Goal: Obtain resource: Download file/media

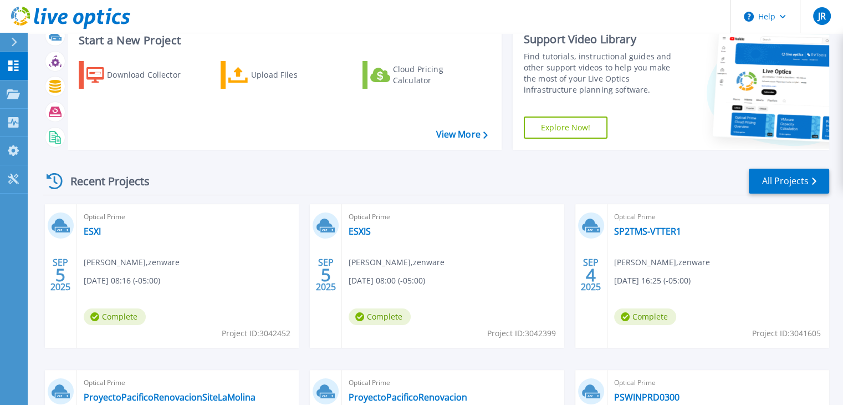
scroll to position [55, 0]
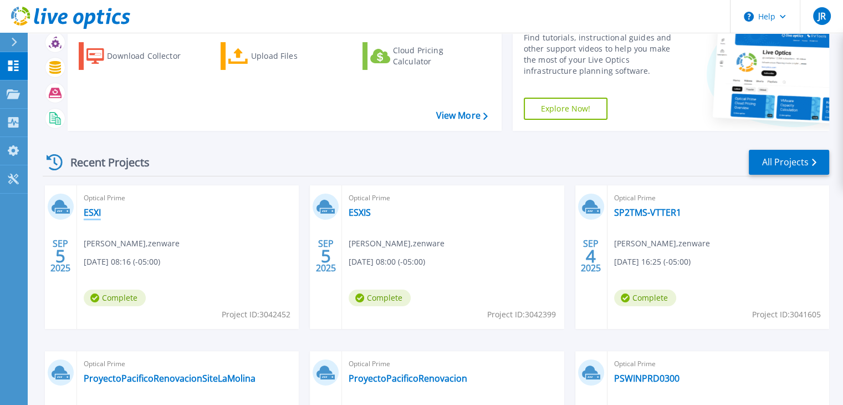
click at [91, 211] on link "ESXI" at bounding box center [92, 212] width 17 height 11
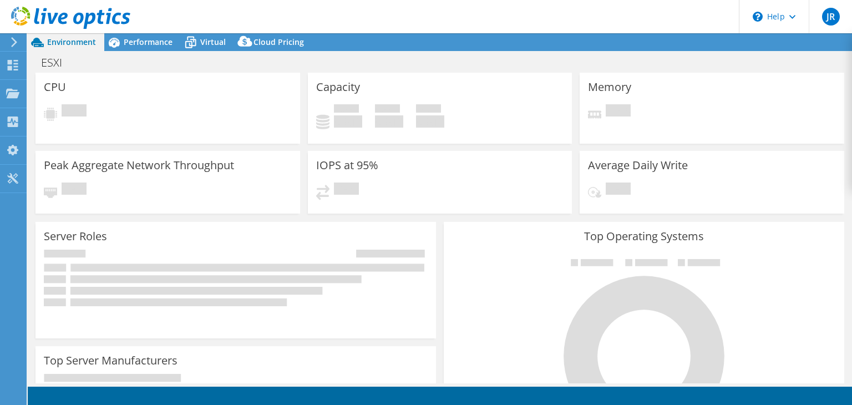
select select "USD"
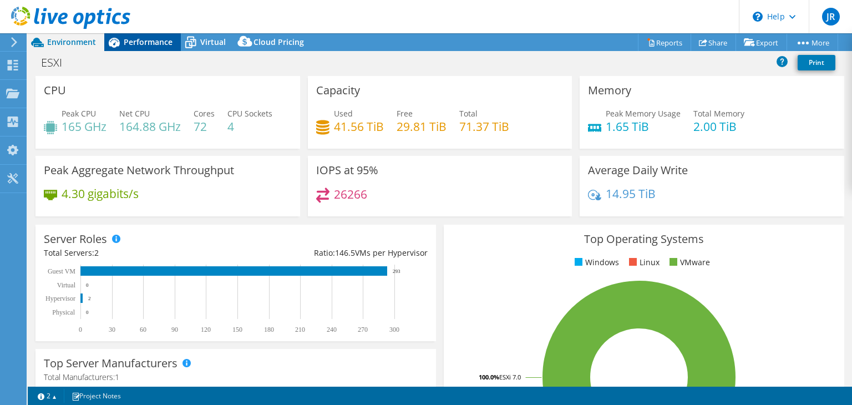
click at [140, 43] on span "Performance" at bounding box center [148, 42] width 49 height 11
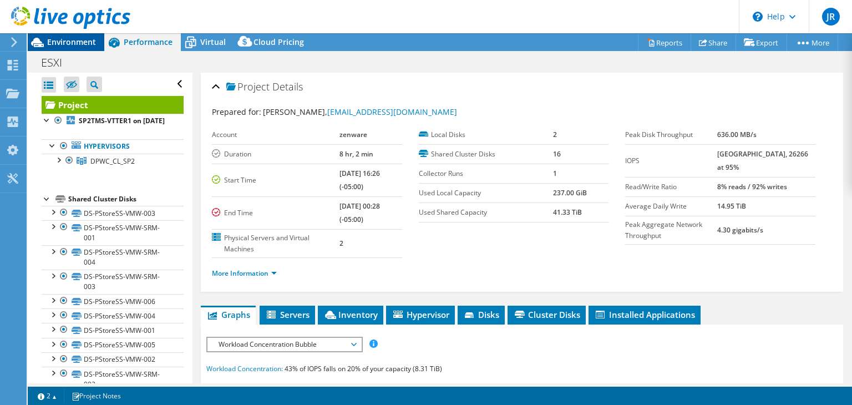
click at [60, 40] on span "Environment" at bounding box center [71, 42] width 49 height 11
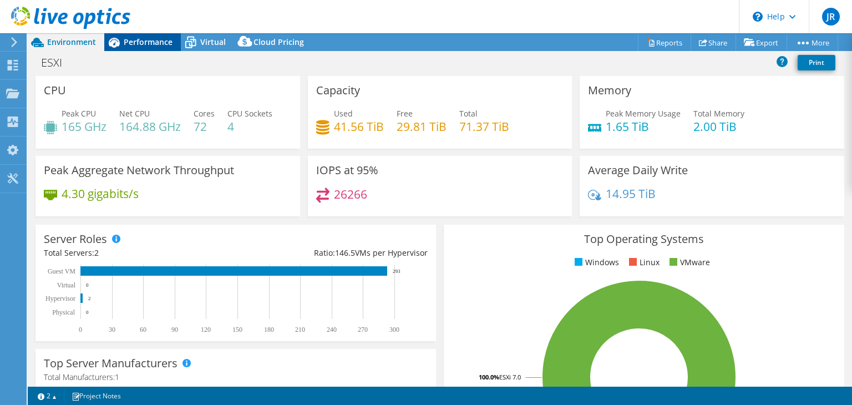
click at [146, 43] on span "Performance" at bounding box center [148, 42] width 49 height 11
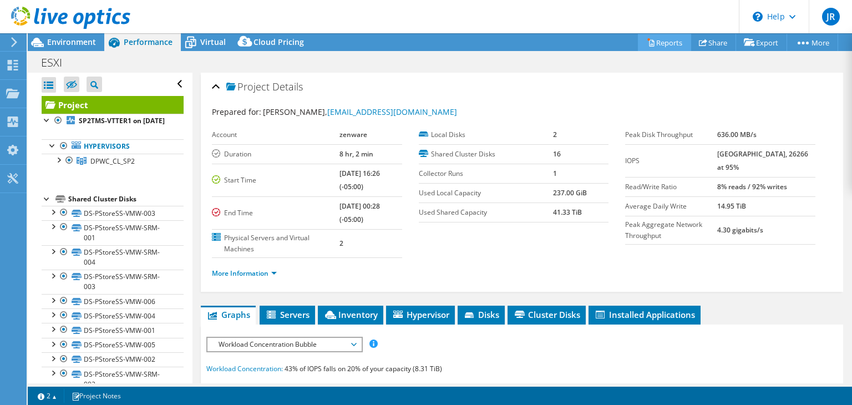
click at [659, 43] on link "Reports" at bounding box center [664, 42] width 53 height 17
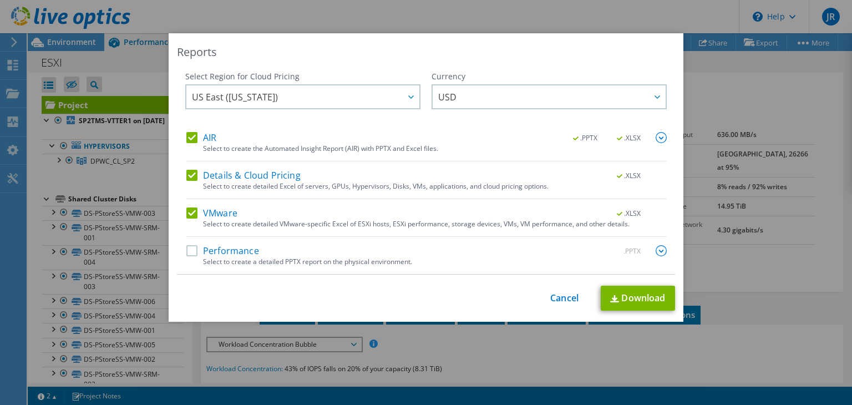
click at [191, 252] on label "Performance" at bounding box center [222, 250] width 73 height 11
click at [0, 0] on input "Performance" at bounding box center [0, 0] width 0 height 0
click at [625, 293] on link "Download" at bounding box center [637, 298] width 74 height 25
click at [559, 304] on div "This process may take a while, please wait... Cancel Download" at bounding box center [426, 298] width 498 height 25
click at [559, 300] on link "Cancel" at bounding box center [564, 298] width 28 height 11
